Goal: Task Accomplishment & Management: Use online tool/utility

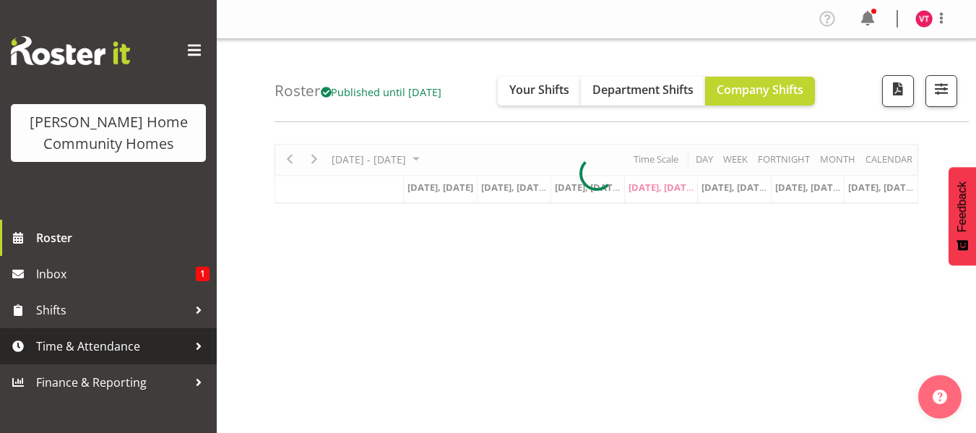
click at [193, 340] on div at bounding box center [199, 346] width 22 height 22
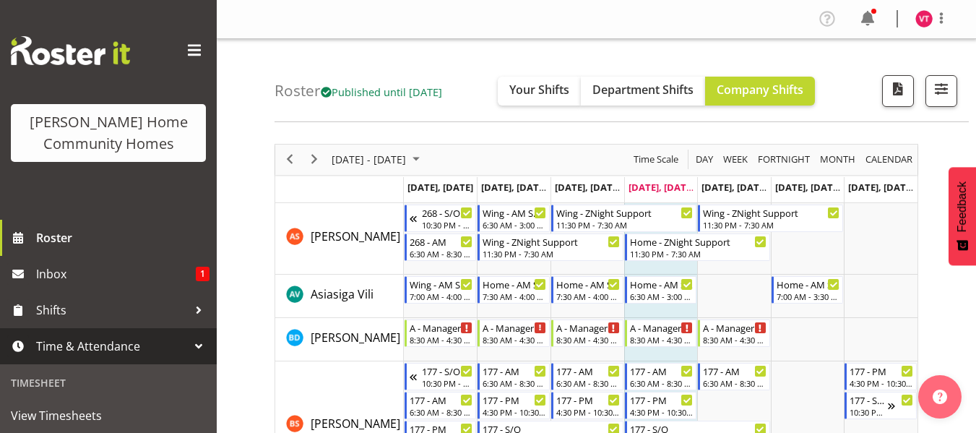
scroll to position [173, 0]
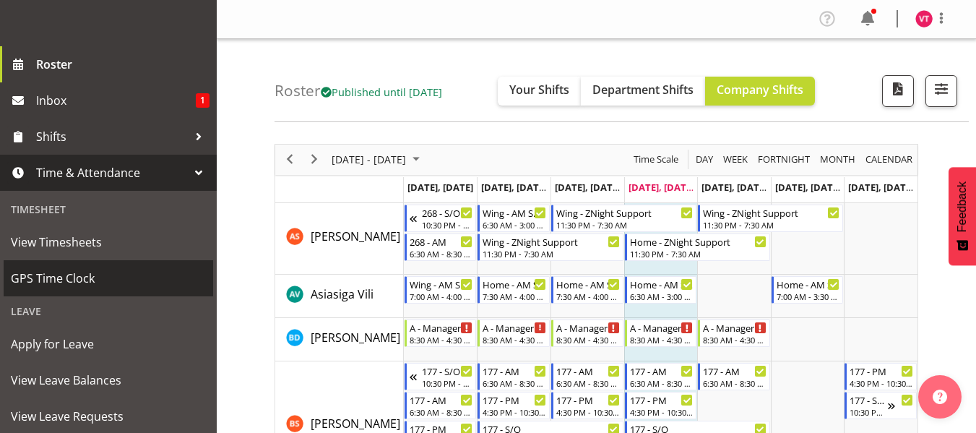
click at [103, 269] on span "GPS Time Clock" at bounding box center [108, 278] width 195 height 22
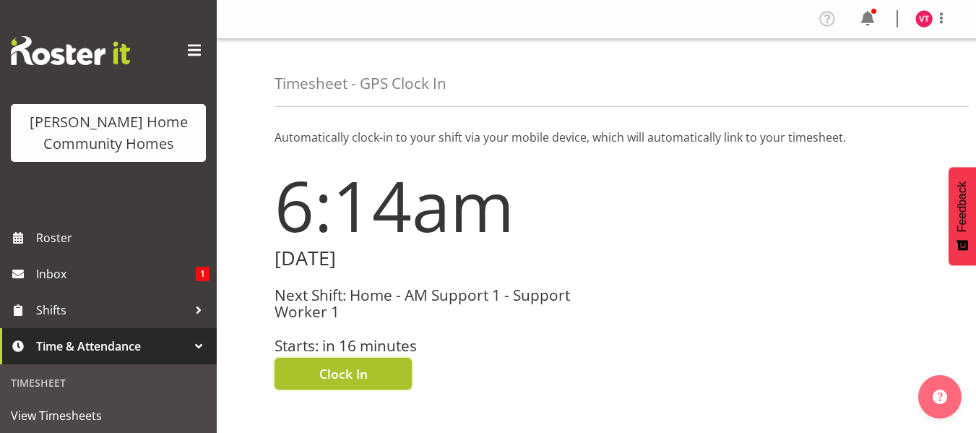
click at [355, 376] on span "Clock In" at bounding box center [343, 373] width 48 height 19
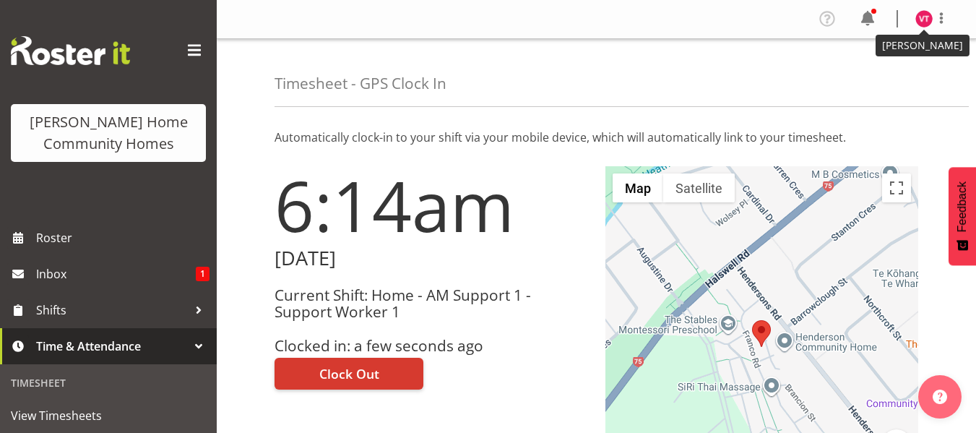
click at [928, 14] on img at bounding box center [923, 18] width 17 height 17
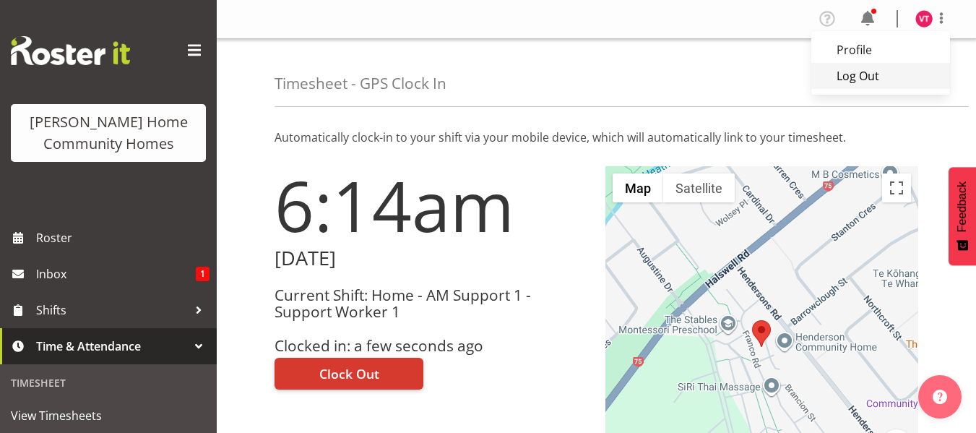
click at [861, 77] on link "Log Out" at bounding box center [880, 76] width 139 height 26
